Goal: Information Seeking & Learning: Compare options

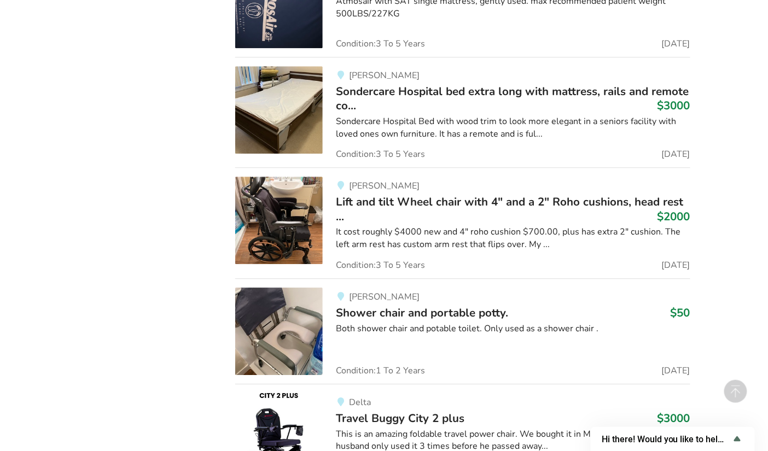
scroll to position [9004, 0]
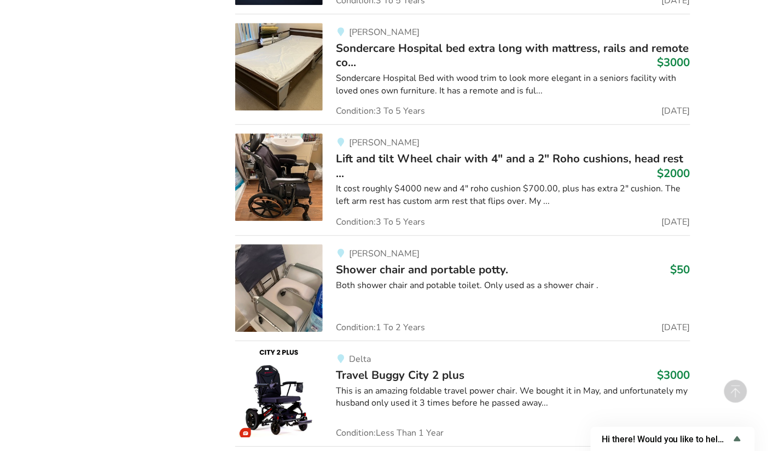
click at [446, 262] on span "Shower chair and portable potty." at bounding box center [422, 269] width 172 height 15
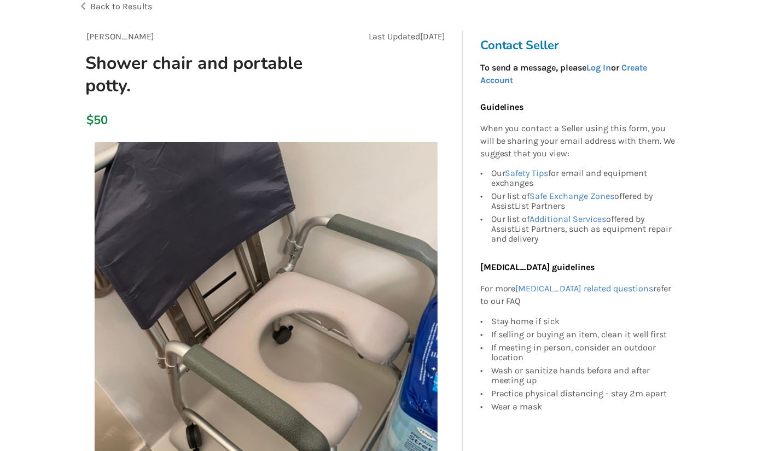
scroll to position [59, 0]
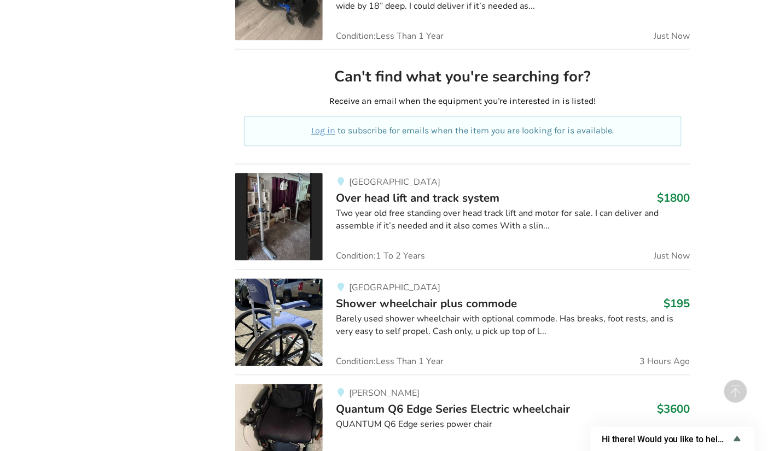
scroll to position [553, 0]
click at [382, 299] on span "Shower wheelchair plus commode" at bounding box center [426, 303] width 181 height 15
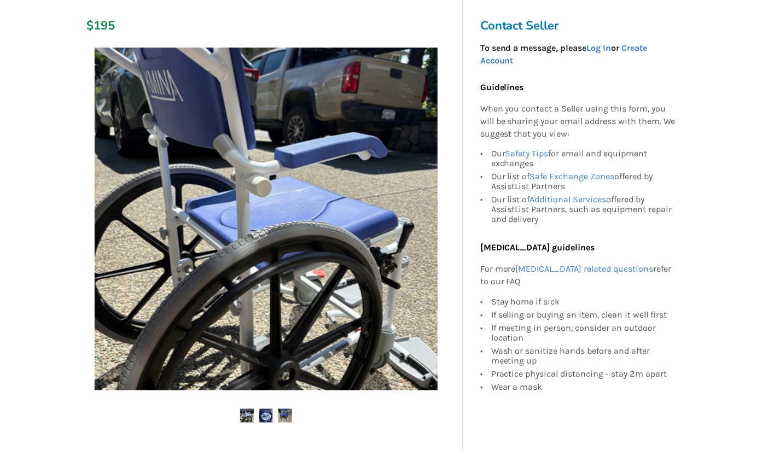
scroll to position [152, 0]
click at [249, 415] on img at bounding box center [247, 416] width 14 height 14
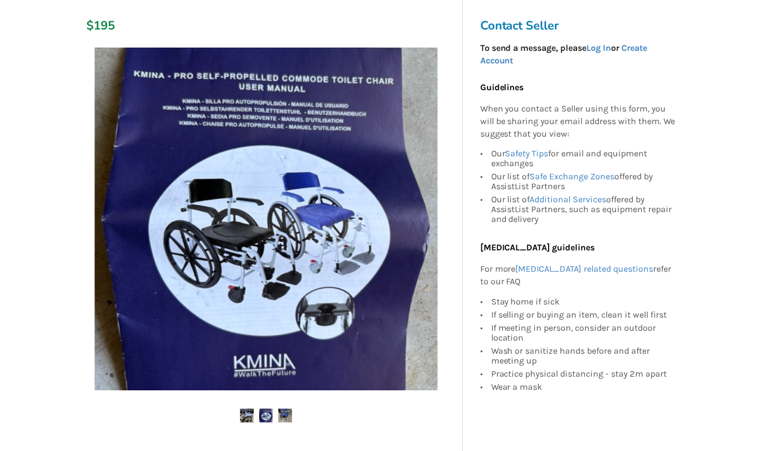
click at [267, 417] on img at bounding box center [266, 416] width 14 height 14
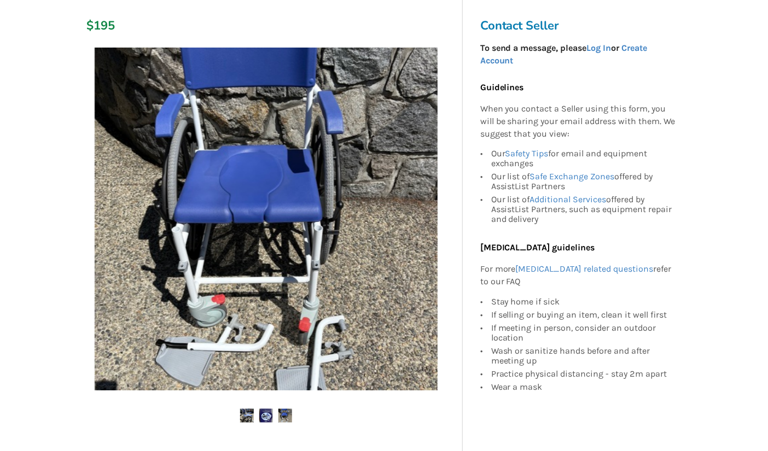
click at [267, 417] on img at bounding box center [266, 416] width 14 height 14
click at [290, 414] on img at bounding box center [285, 416] width 14 height 14
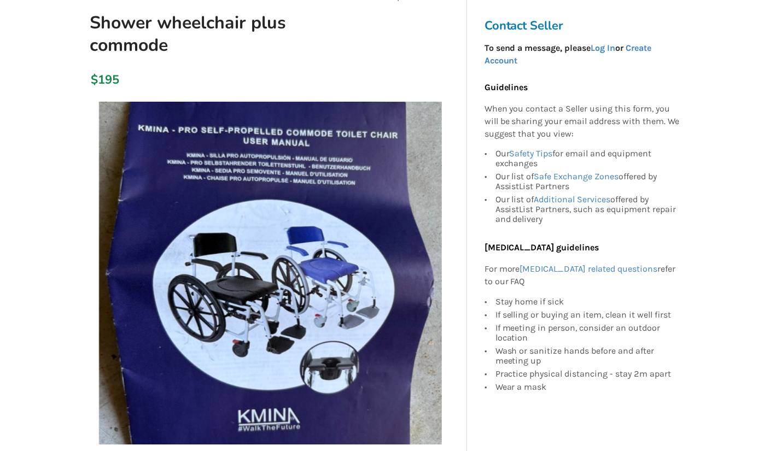
scroll to position [103, 0]
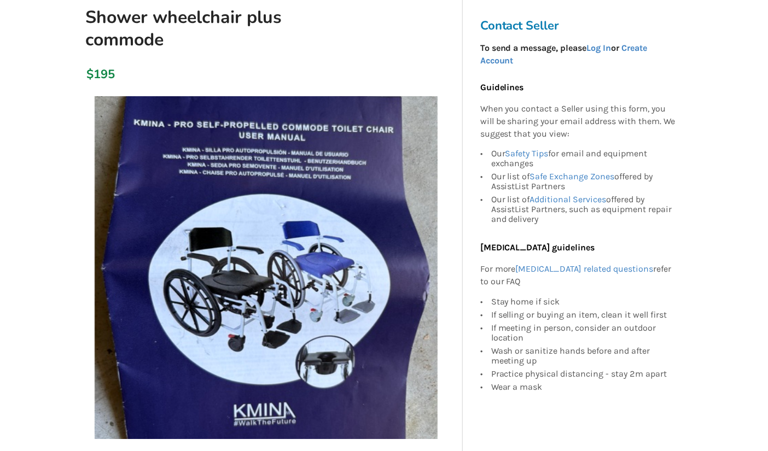
click at [316, 362] on img at bounding box center [266, 267] width 343 height 343
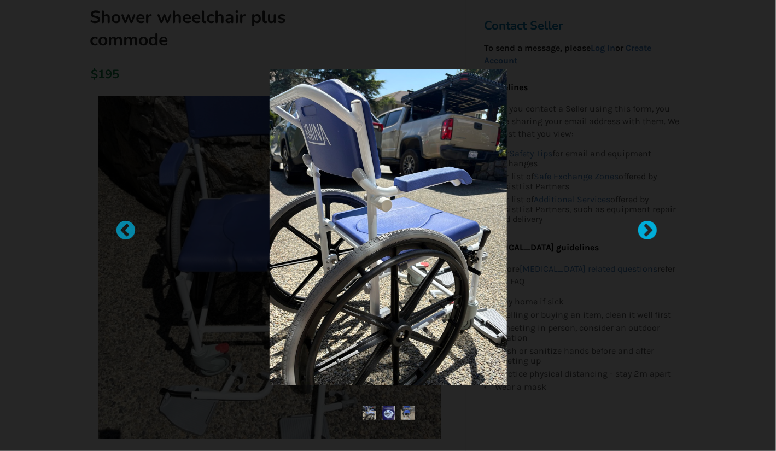
click at [648, 228] on div at bounding box center [642, 225] width 11 height 11
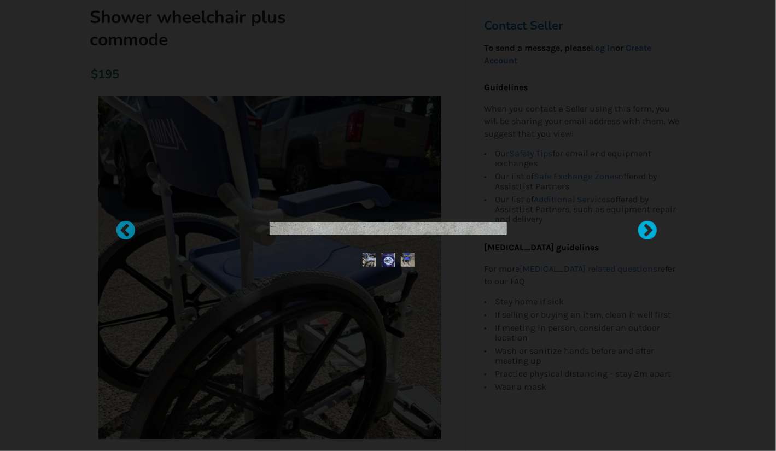
click at [648, 228] on div at bounding box center [642, 225] width 11 height 11
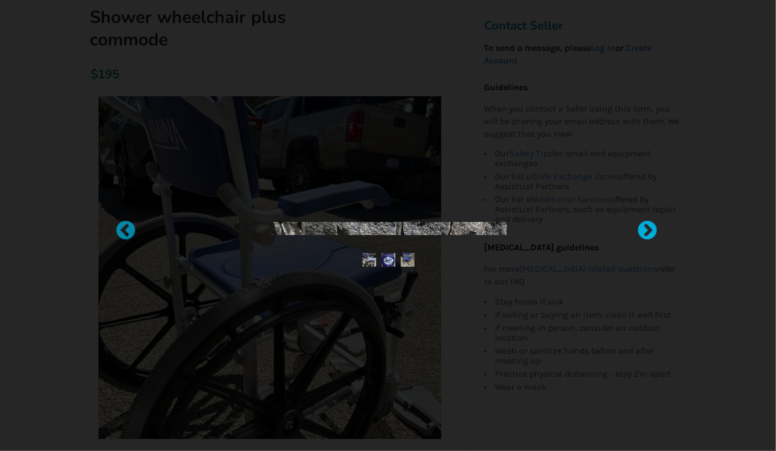
click at [648, 231] on div at bounding box center [642, 225] width 11 height 11
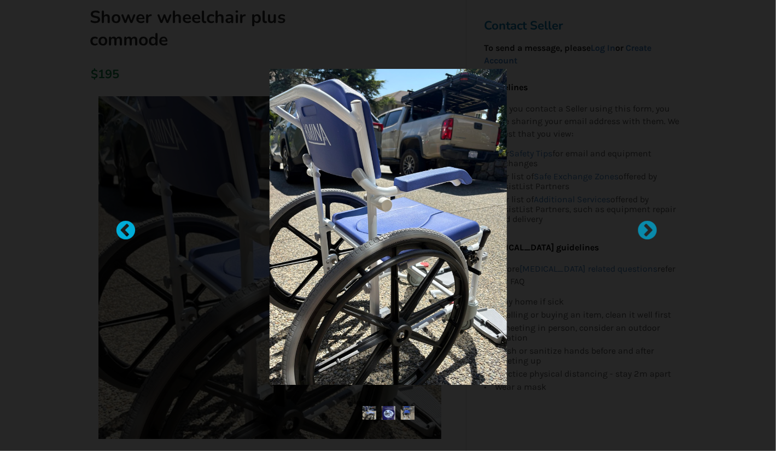
click at [123, 229] on div at bounding box center [120, 225] width 11 height 11
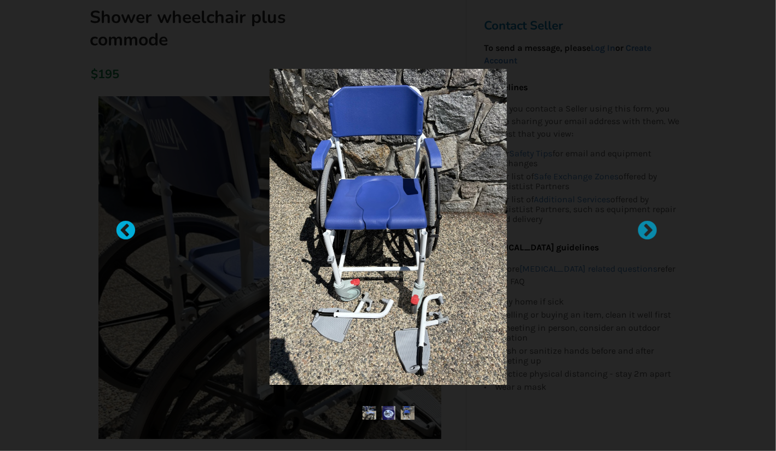
click at [123, 231] on div at bounding box center [120, 225] width 11 height 11
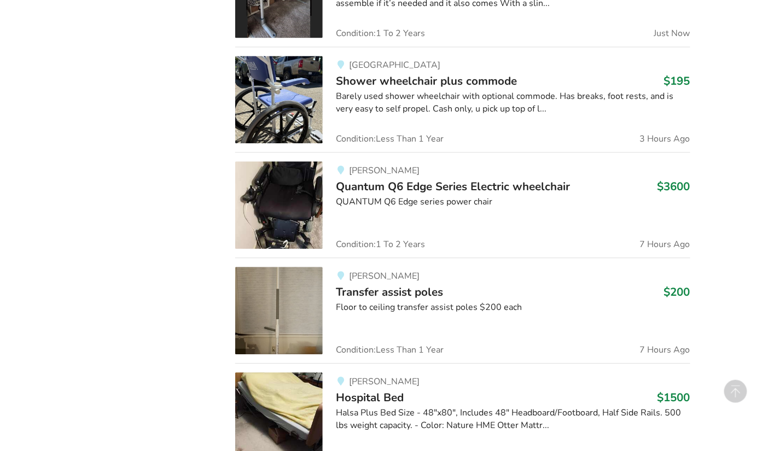
scroll to position [777, 0]
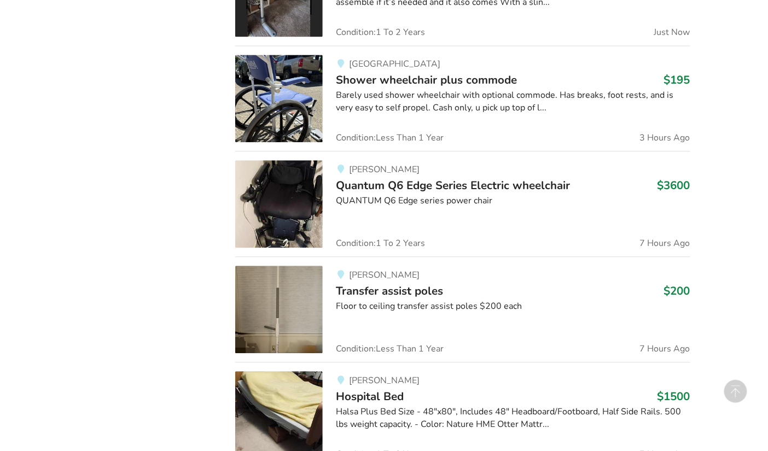
click at [361, 77] on span "Shower wheelchair plus commode" at bounding box center [426, 79] width 181 height 15
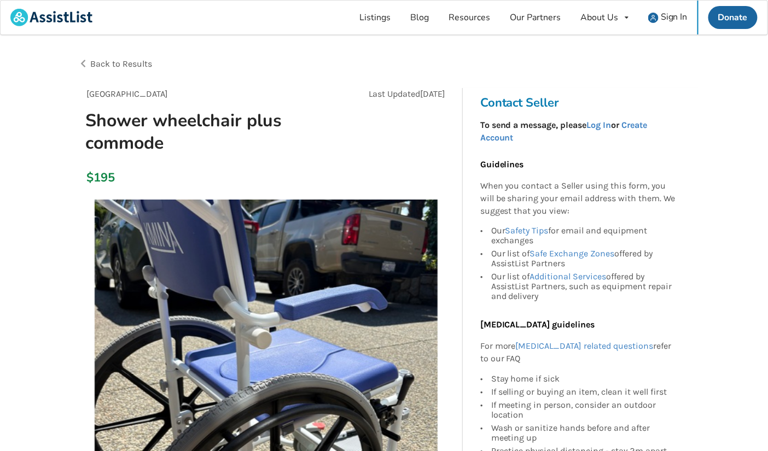
click at [361, 77] on div "Back to Results" at bounding box center [231, 64] width 306 height 31
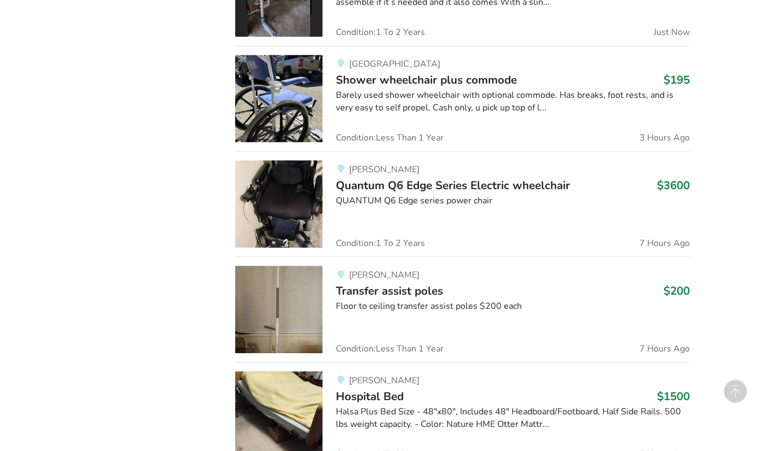
click at [348, 123] on div at bounding box center [513, 123] width 354 height 1
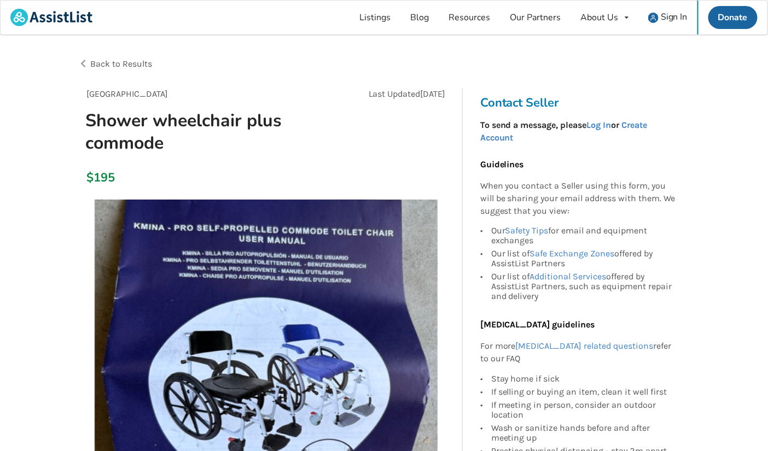
drag, startPoint x: 348, startPoint y: 120, endPoint x: 275, endPoint y: 165, distance: 85.9
click at [275, 165] on div "$195" at bounding box center [266, 178] width 376 height 31
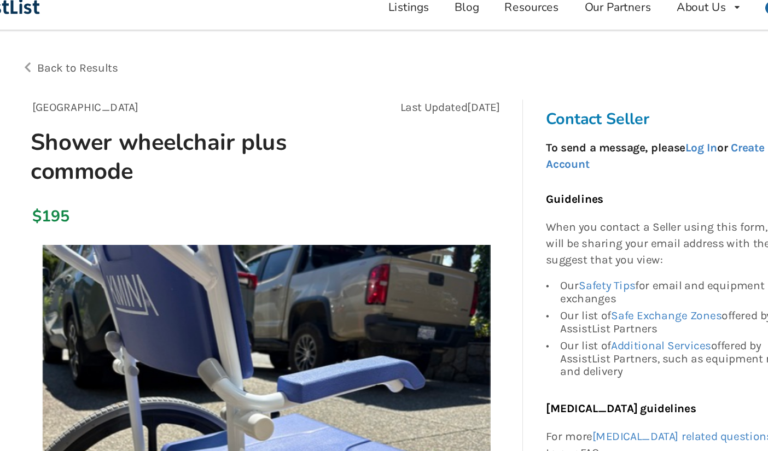
click at [264, 51] on div "Back to Results" at bounding box center [231, 64] width 306 height 31
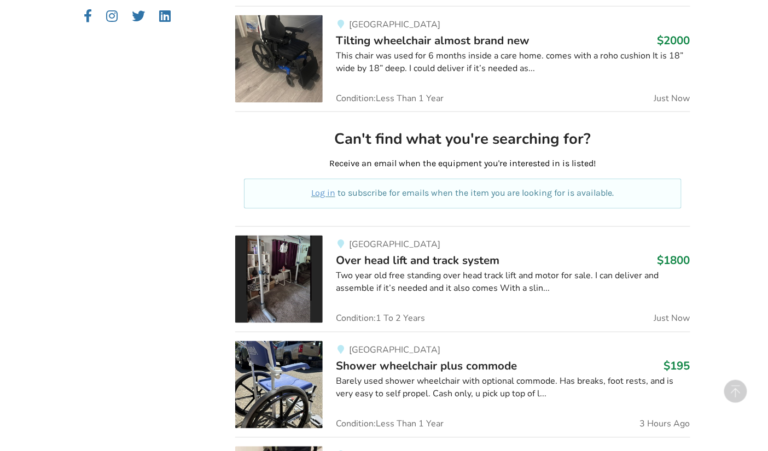
scroll to position [491, 0]
drag, startPoint x: 364, startPoint y: 376, endPoint x: 565, endPoint y: 418, distance: 205.6
click at [565, 418] on div "North Vancouver Shower wheelchair plus commode $195 Barely used shower wheelcha…" at bounding box center [506, 385] width 367 height 88
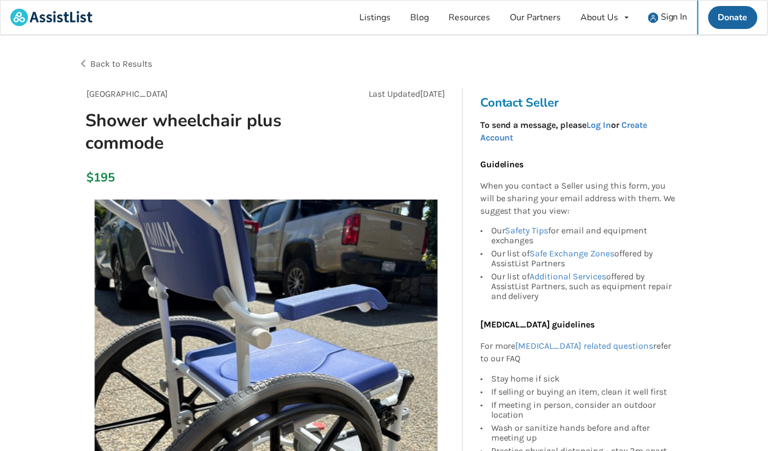
click at [565, 418] on div "If meeting in person, consider an outdoor location" at bounding box center [583, 410] width 185 height 23
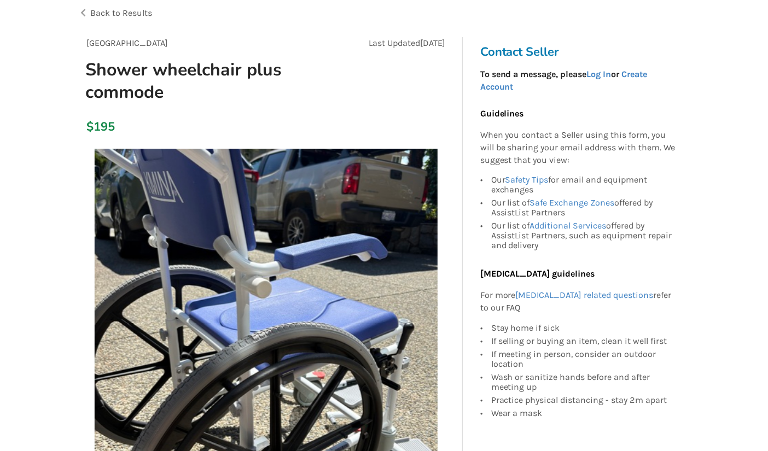
scroll to position [51, 0]
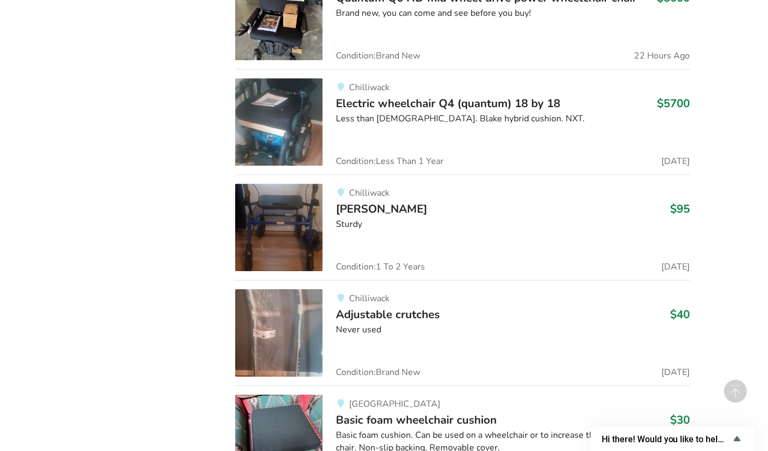
scroll to position [2471, 0]
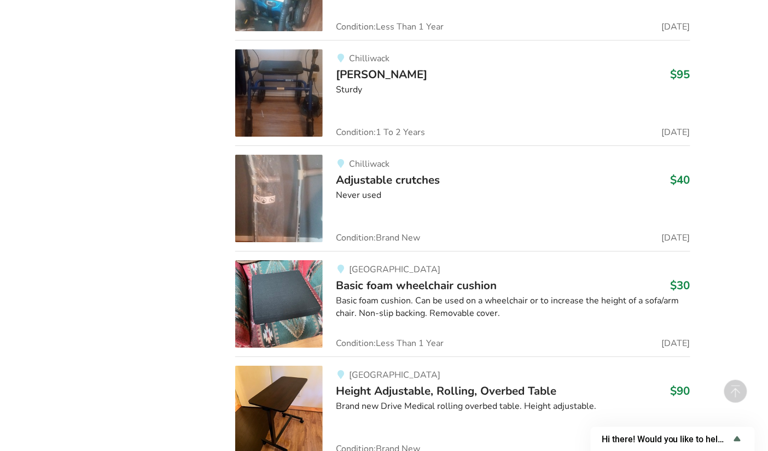
drag, startPoint x: 265, startPoint y: 254, endPoint x: 502, endPoint y: 131, distance: 267.1
click at [502, 131] on link "Chilliwack Walker $95 Sturdy Condition: 1 To 2 Years 1 Day Ago" at bounding box center [462, 93] width 455 height 106
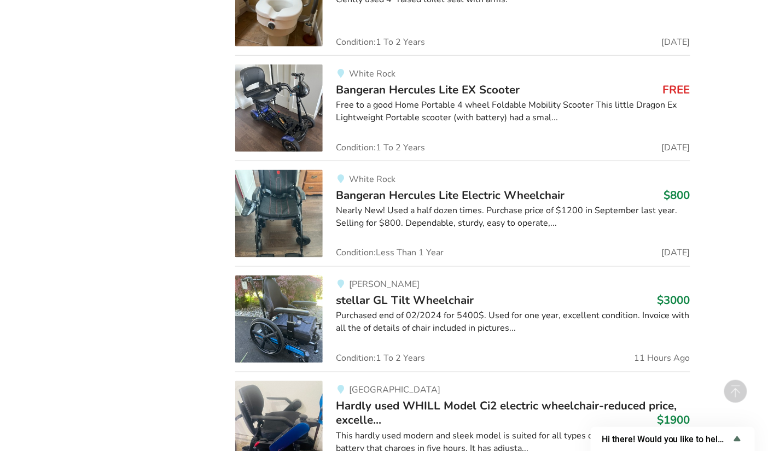
scroll to position [4472, 0]
drag, startPoint x: 526, startPoint y: 441, endPoint x: 730, endPoint y: 264, distance: 270.7
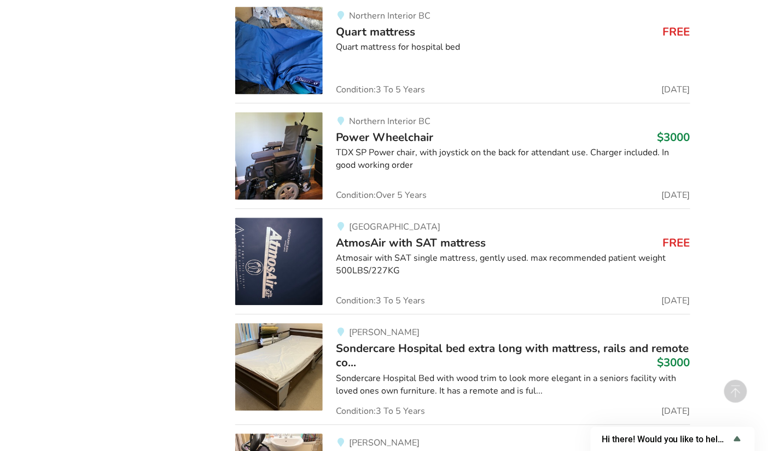
scroll to position [8810, 0]
click at [284, 227] on img at bounding box center [279, 261] width 88 height 88
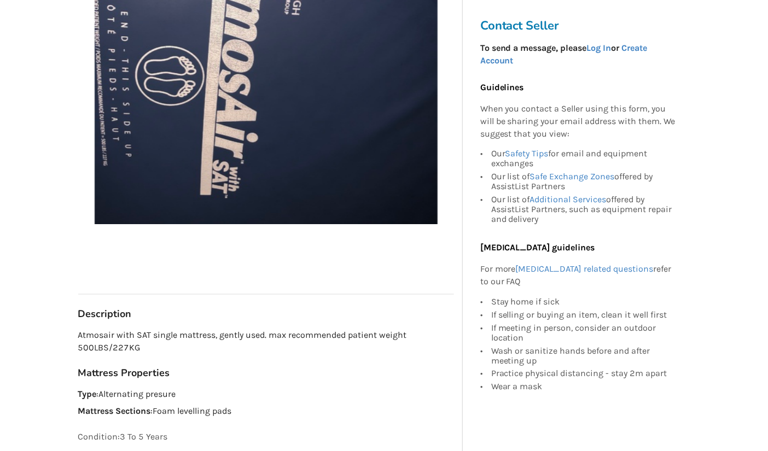
scroll to position [296, 0]
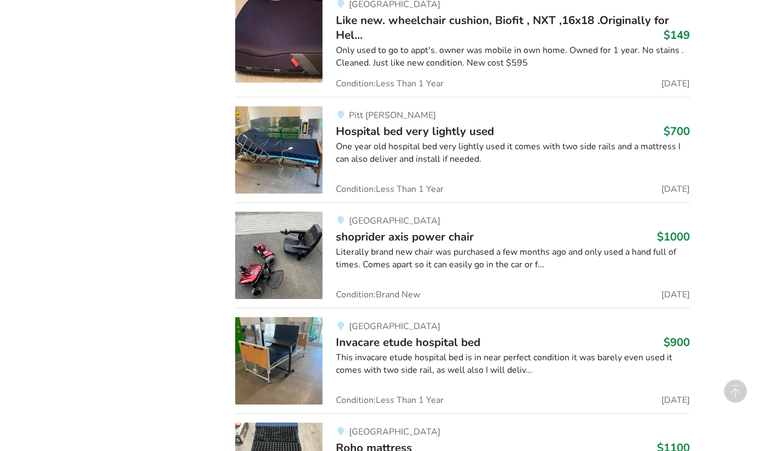
scroll to position [8810, 0]
